Goal: Transaction & Acquisition: Obtain resource

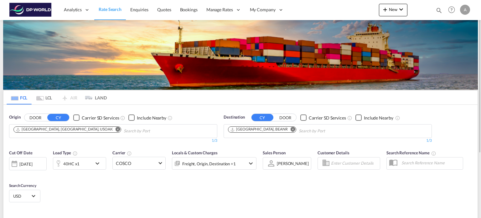
click at [116, 130] on md-icon "Remove" at bounding box center [118, 129] width 5 height 5
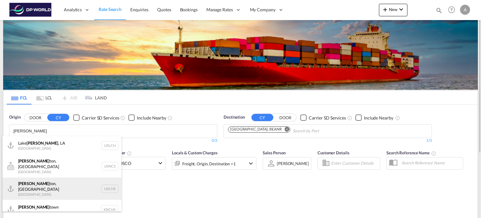
type input "[PERSON_NAME]"
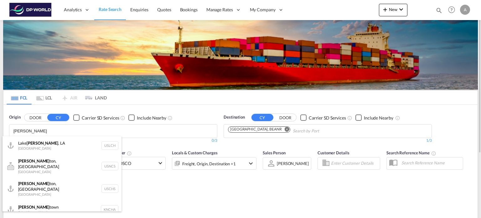
drag, startPoint x: 45, startPoint y: 177, endPoint x: 51, endPoint y: 177, distance: 5.4
click at [46, 177] on div "[PERSON_NAME], SC United States USCHS" at bounding box center [62, 188] width 119 height 23
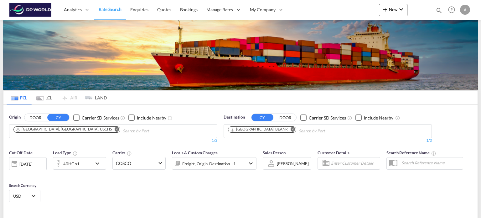
click at [291, 128] on md-icon "Remove" at bounding box center [293, 129] width 5 height 5
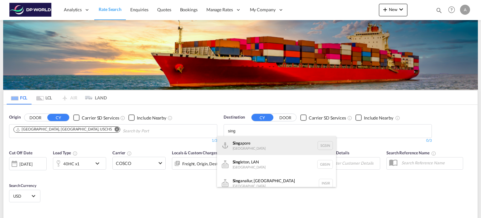
type input "sing"
click at [264, 145] on div "Sing apore [GEOGRAPHIC_DATA] [GEOGRAPHIC_DATA]" at bounding box center [276, 145] width 119 height 19
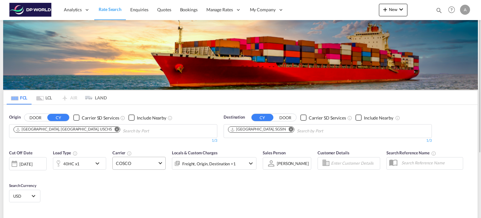
click at [155, 161] on span "COSCO" at bounding box center [136, 163] width 41 height 6
click at [32, 181] on md-backdrop at bounding box center [240, 109] width 481 height 218
click at [82, 180] on div "Cut Off Date [DATE] [DATE] Load Type 40HC x1 Carrier COSCO Locals & Custom Char…" at bounding box center [240, 176] width 474 height 61
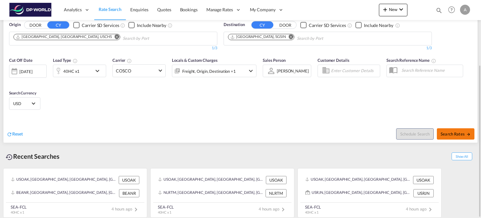
click at [460, 135] on span "Search Rates" at bounding box center [456, 133] width 30 height 5
type input "USCHS to SGSIN / [DATE]"
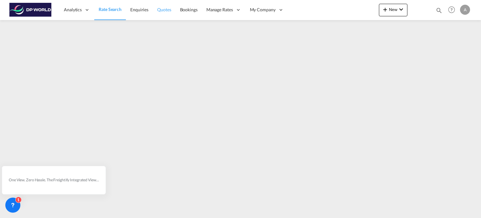
drag, startPoint x: 267, startPoint y: 8, endPoint x: 163, endPoint y: 7, distance: 103.9
click at [163, 7] on span "Quotes" at bounding box center [164, 9] width 14 height 5
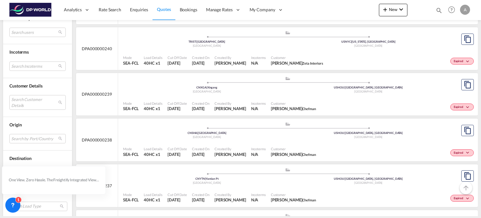
scroll to position [213, 0]
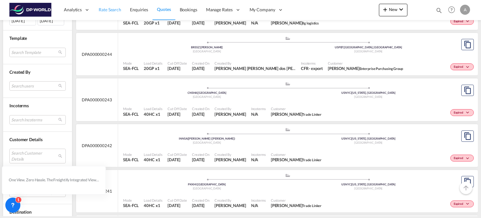
click at [113, 9] on span "Rate Search" at bounding box center [110, 9] width 23 height 5
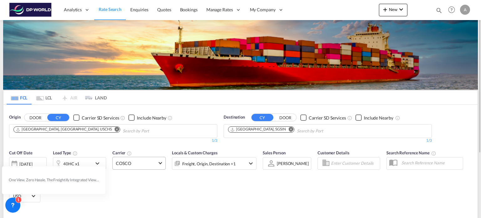
click at [162, 162] on md-select-value "COSCO" at bounding box center [139, 163] width 53 height 12
click at [246, 192] on md-backdrop at bounding box center [240, 109] width 481 height 218
click at [174, 146] on div "Cut Off Date [DATE] [DATE] Load Type 40HC x1 Carrier COSCO Locals & Custom Char…" at bounding box center [133, 162] width 254 height 33
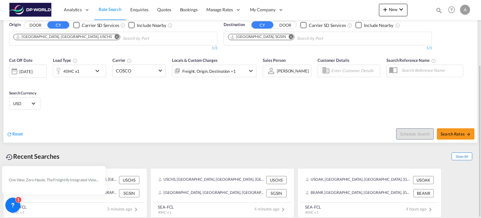
click at [466, 155] on span "Show All" at bounding box center [461, 156] width 21 height 8
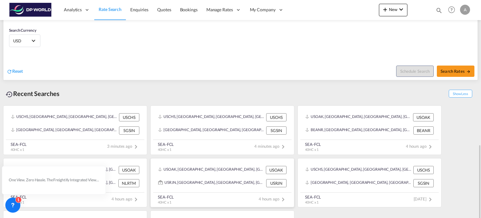
scroll to position [197, 0]
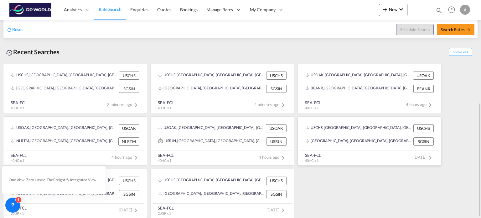
click at [428, 154] on md-icon "icon-chevron-right" at bounding box center [430, 158] width 8 height 8
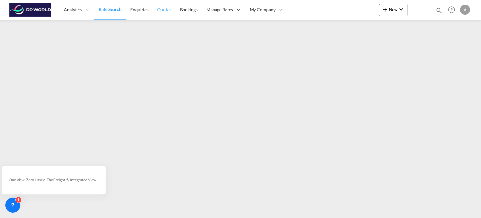
click at [163, 11] on span "Quotes" at bounding box center [164, 9] width 14 height 5
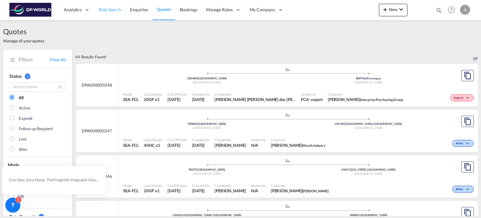
click at [122, 9] on link "Rate Search" at bounding box center [109, 10] width 31 height 20
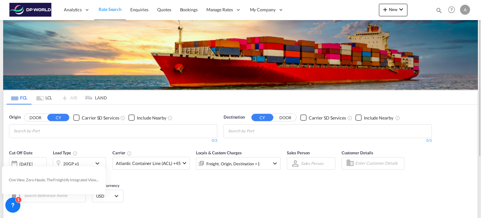
scroll to position [85, 0]
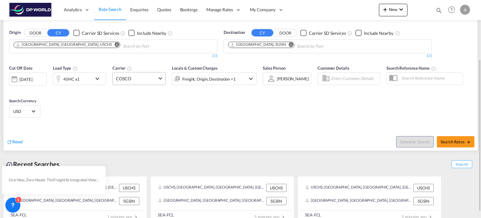
click at [133, 77] on span "COSCO" at bounding box center [136, 78] width 41 height 6
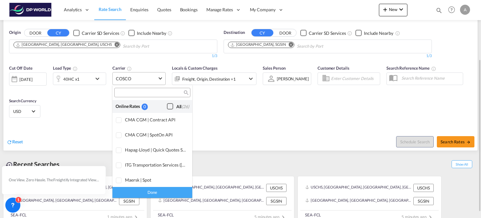
scroll to position [502, 0]
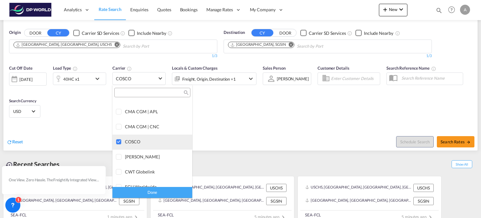
click at [116, 142] on div at bounding box center [119, 142] width 6 height 6
click at [160, 194] on div "Done" at bounding box center [152, 192] width 80 height 11
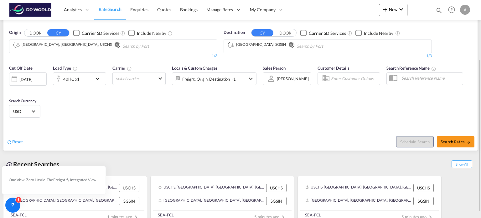
scroll to position [92, 0]
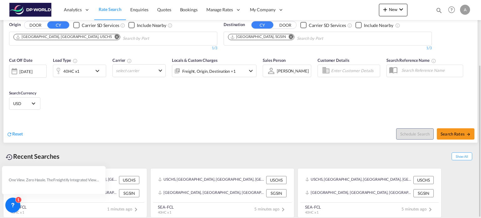
click at [424, 66] on input "text" at bounding box center [430, 69] width 64 height 9
paste input "HON25056"
type input "HON25056"
click at [448, 134] on span "Search Rates" at bounding box center [456, 133] width 30 height 5
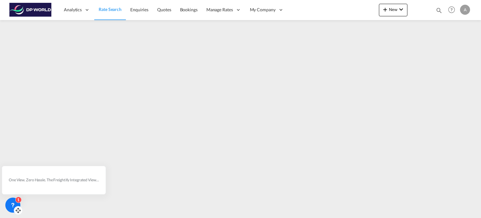
click at [14, 205] on icon at bounding box center [13, 205] width 6 height 6
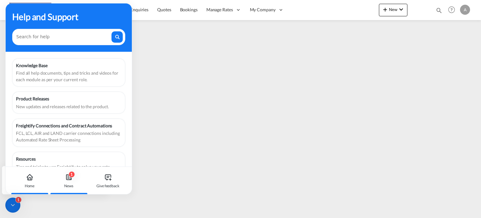
click at [68, 173] on icon at bounding box center [69, 177] width 8 height 8
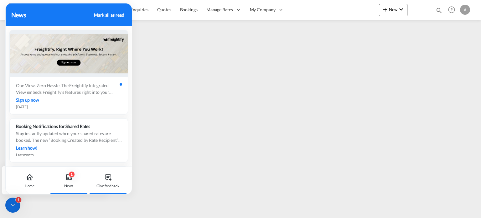
click at [106, 176] on icon at bounding box center [108, 177] width 8 height 8
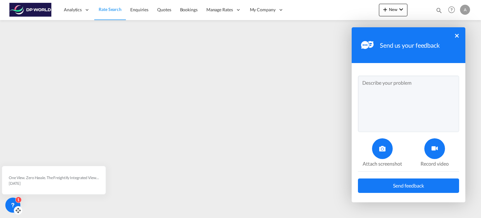
click at [13, 204] on icon at bounding box center [13, 204] width 2 height 3
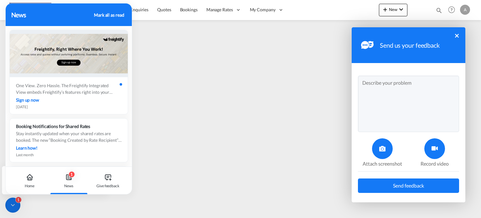
click at [106, 14] on div "Mark all as read" at bounding box center [109, 15] width 30 height 7
click at [14, 202] on icon at bounding box center [13, 205] width 6 height 6
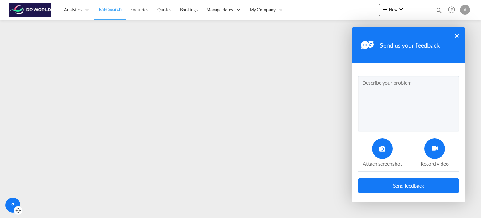
click at [458, 37] on button "×" at bounding box center [457, 36] width 4 height 4
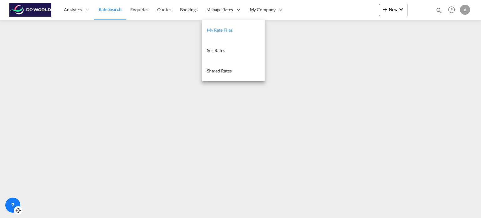
click at [225, 31] on span "My Rate Files" at bounding box center [220, 29] width 26 height 5
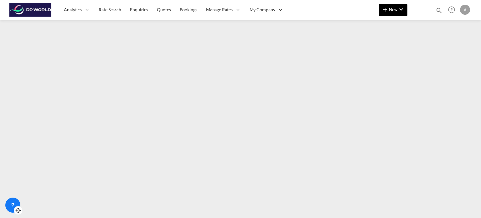
click at [400, 9] on md-icon "icon-chevron-down" at bounding box center [401, 10] width 8 height 8
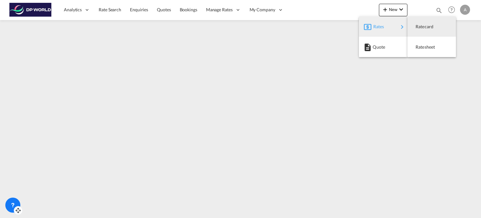
click at [255, 10] on md-backdrop at bounding box center [240, 109] width 481 height 218
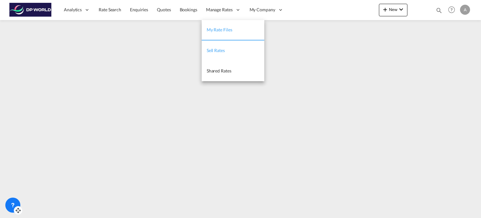
click at [224, 46] on link "Sell Rates" at bounding box center [233, 50] width 63 height 20
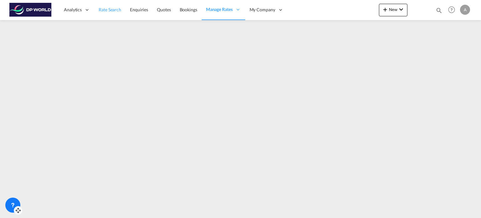
click at [100, 10] on span "Rate Search" at bounding box center [110, 9] width 23 height 5
